Goal: Task Accomplishment & Management: Manage account settings

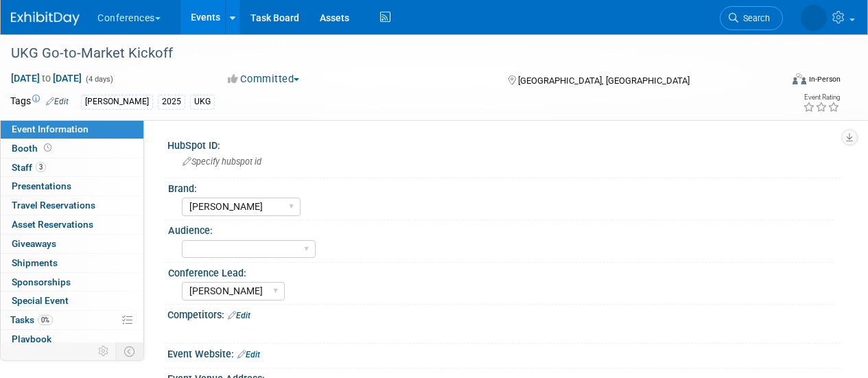
select select "[PERSON_NAME]"
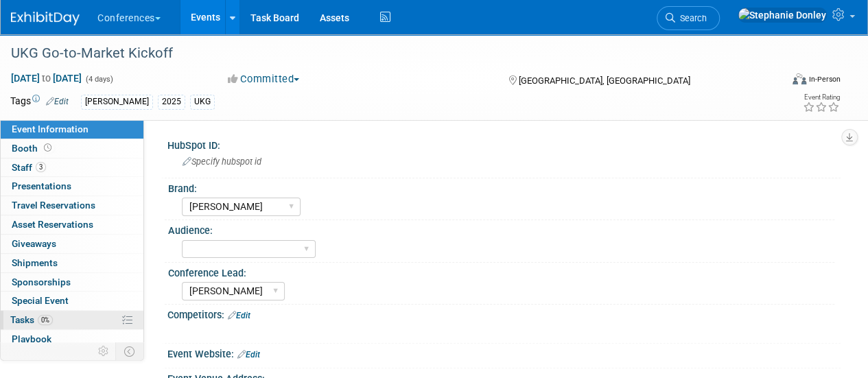
click at [52, 319] on span "0%" at bounding box center [45, 320] width 15 height 10
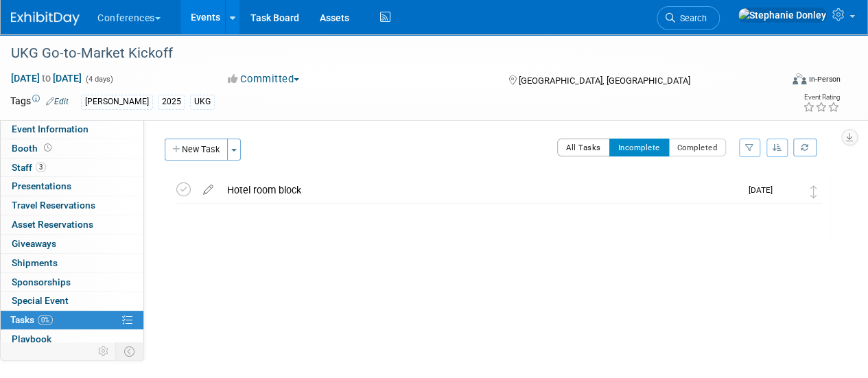
click at [580, 147] on button "All Tasks" at bounding box center [583, 148] width 53 height 18
click at [641, 149] on button "Incomplete" at bounding box center [639, 148] width 60 height 18
click at [246, 189] on div "Hotel room block" at bounding box center [480, 189] width 520 height 23
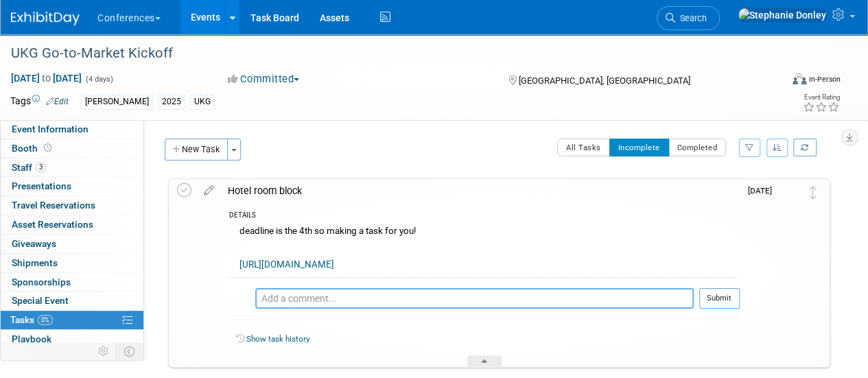
click at [281, 301] on textarea at bounding box center [474, 298] width 438 height 21
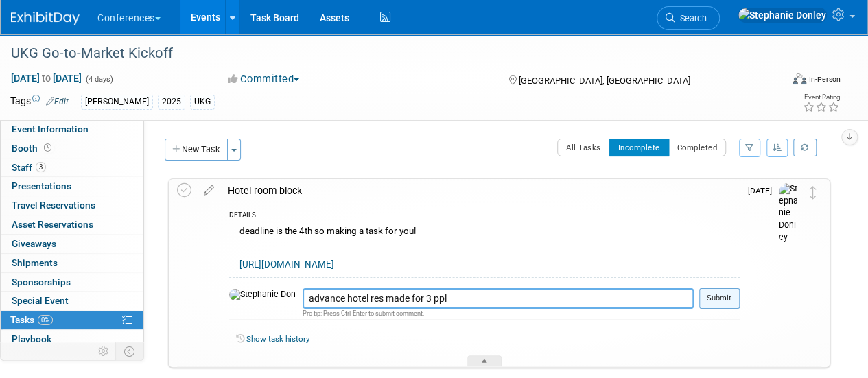
type textarea "advance hotel res made for 3 ppl"
click at [722, 300] on button "Submit" at bounding box center [719, 298] width 40 height 21
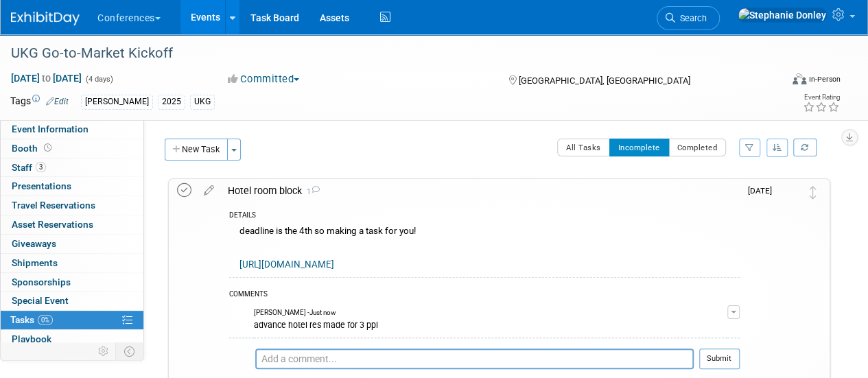
click at [184, 191] on icon at bounding box center [184, 190] width 14 height 14
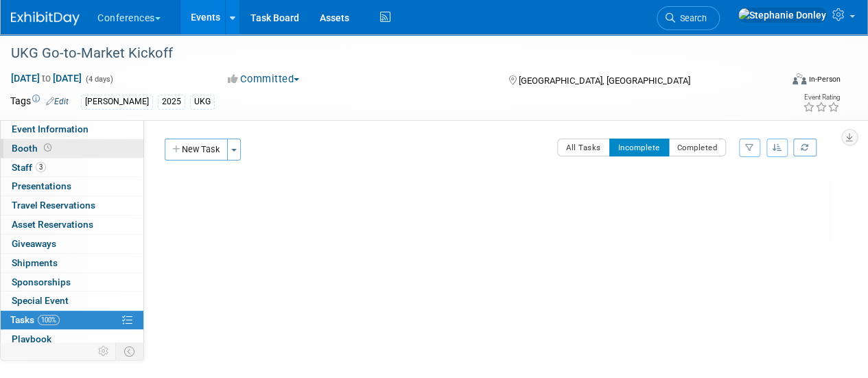
click at [21, 147] on span "Booth" at bounding box center [33, 148] width 43 height 11
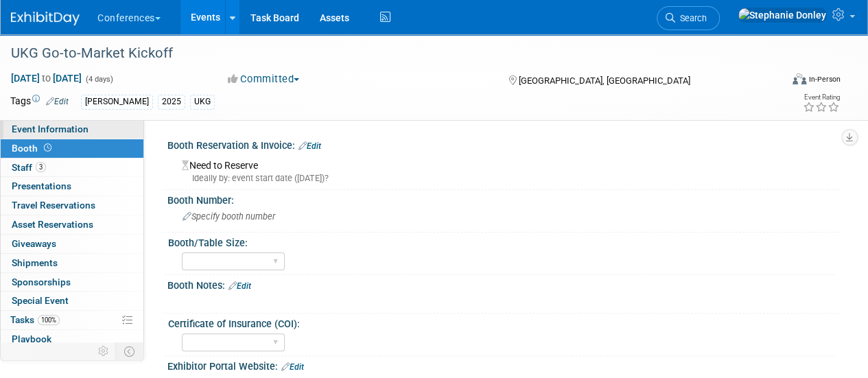
click at [21, 130] on span "Event Information" at bounding box center [50, 128] width 77 height 11
select select "[PERSON_NAME]"
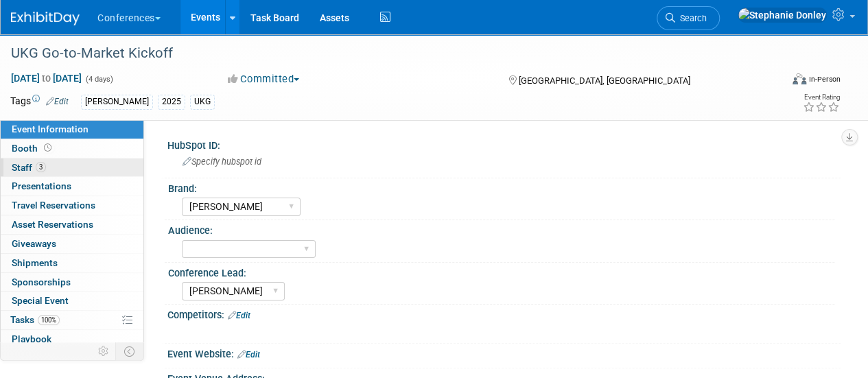
click at [21, 165] on span "Staff 3" at bounding box center [29, 167] width 34 height 11
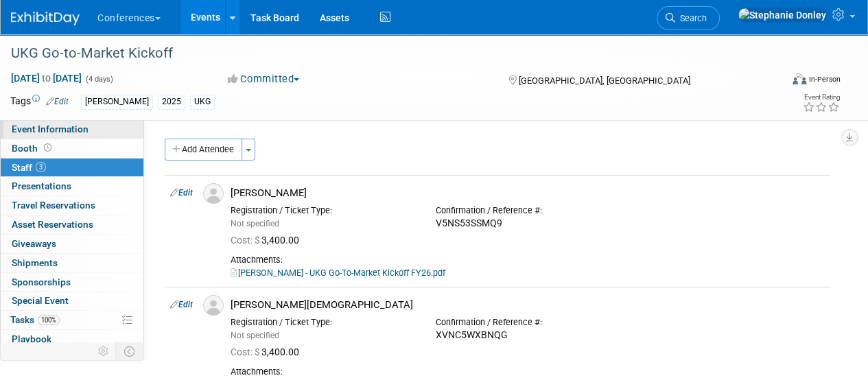
click at [20, 130] on span "Event Information" at bounding box center [50, 128] width 77 height 11
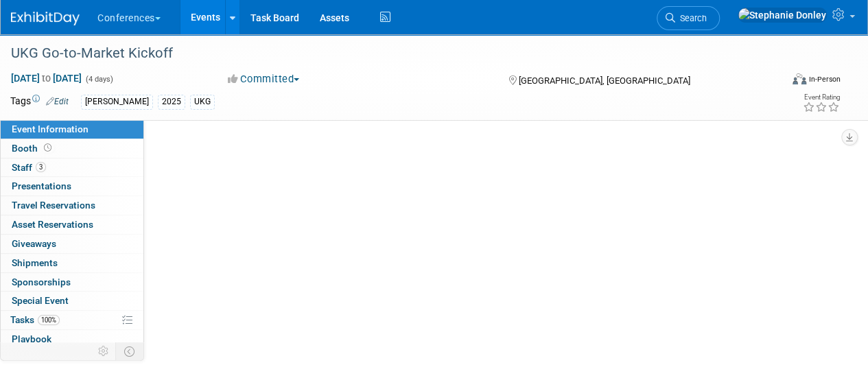
select select "[PERSON_NAME]"
